Goal: Task Accomplishment & Management: Manage account settings

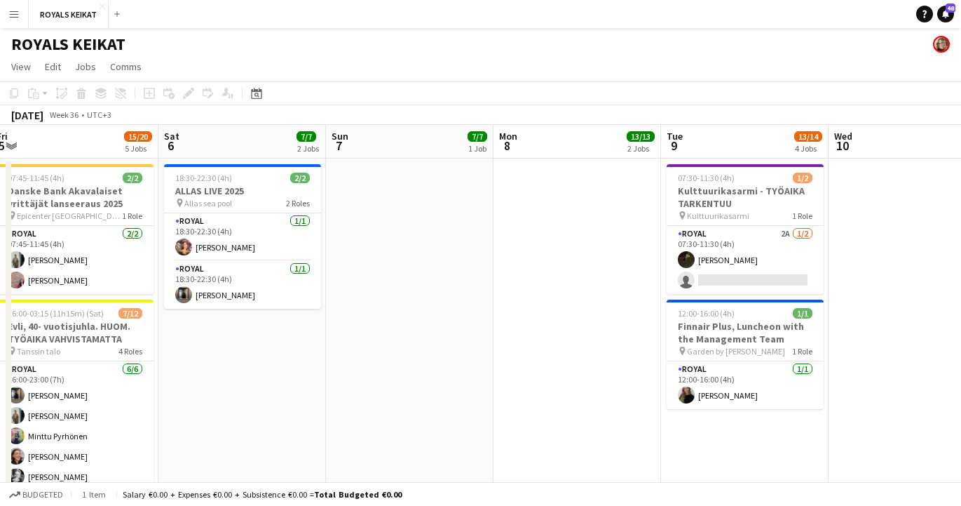
scroll to position [0, 341]
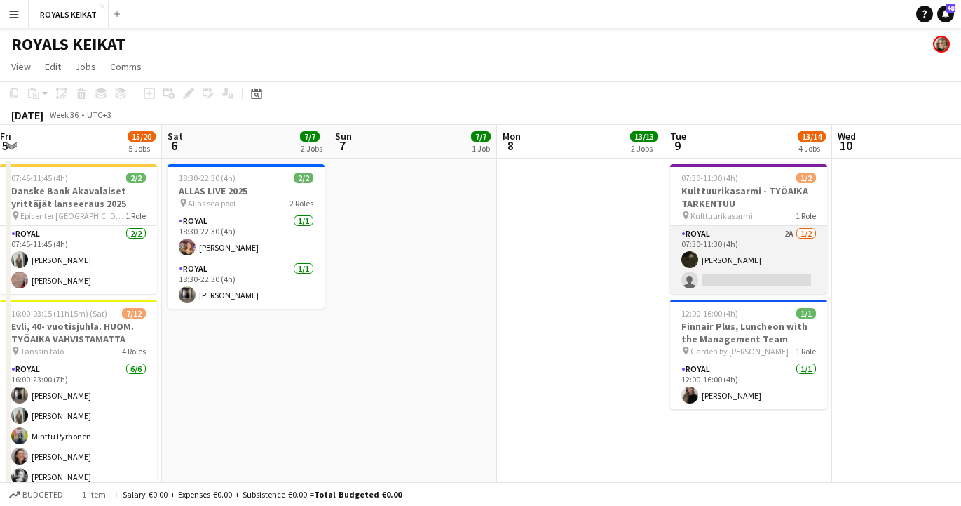
click at [743, 260] on app-card-role "Royal 2A [DATE] 07:30-11:30 (4h) [PERSON_NAME] single-neutral-actions" at bounding box center [748, 260] width 157 height 68
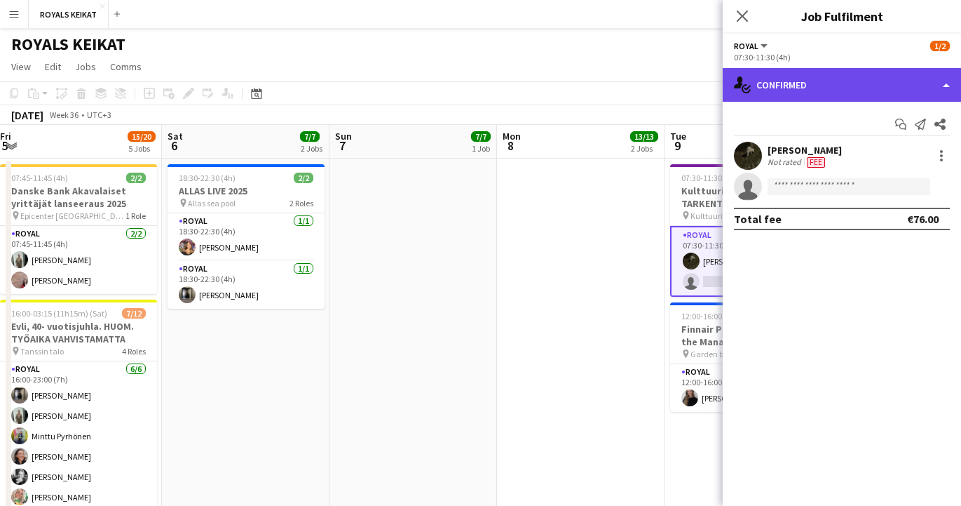
click at [808, 86] on div "single-neutral-actions-check-2 Confirmed" at bounding box center [842, 85] width 238 height 34
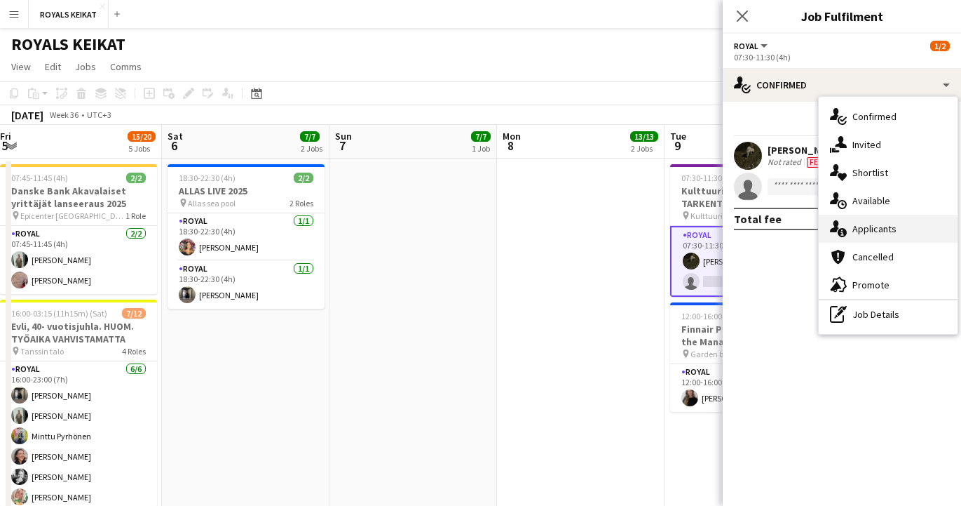
click at [865, 229] on div "single-neutral-actions-information Applicants" at bounding box center [888, 229] width 139 height 28
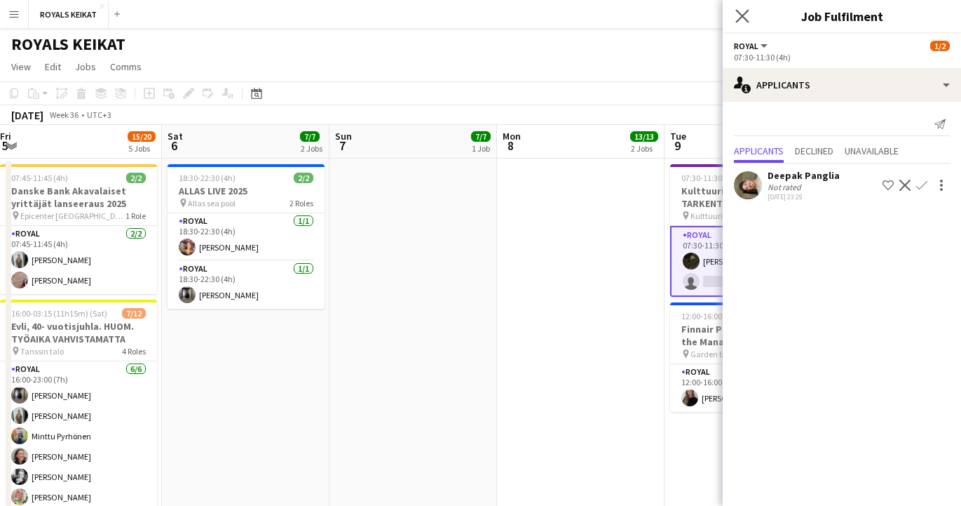
click at [741, 8] on app-icon "Close pop-in" at bounding box center [743, 16] width 20 height 20
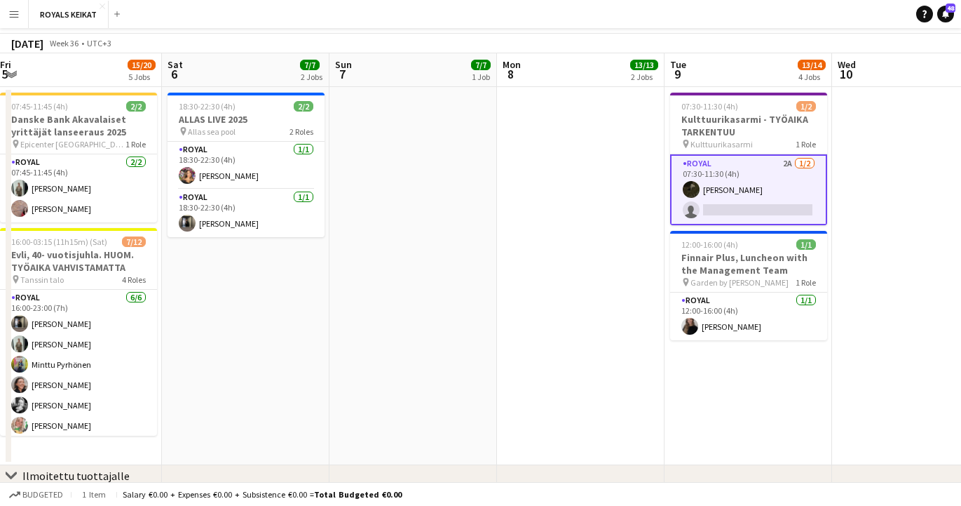
scroll to position [0, 0]
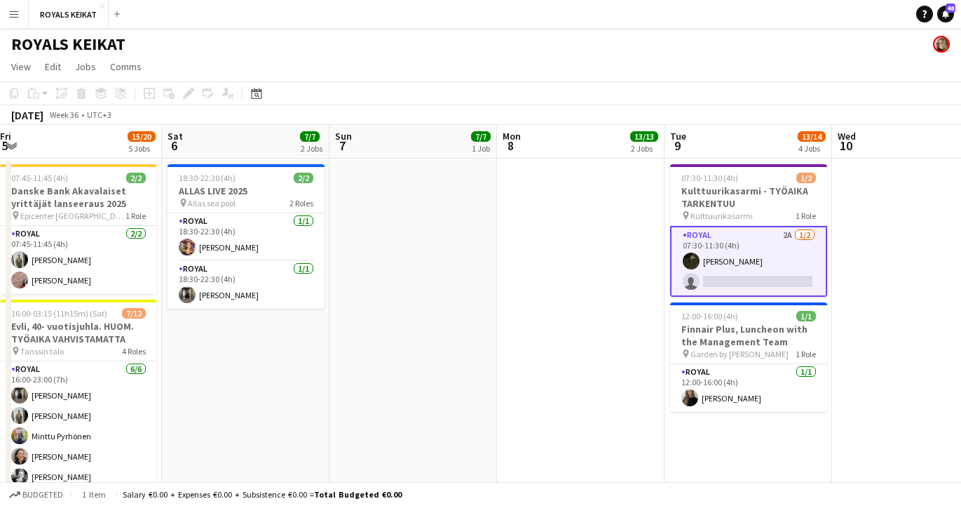
click at [895, 300] on app-date-cell at bounding box center [916, 347] width 168 height 378
